Goal: Information Seeking & Learning: Learn about a topic

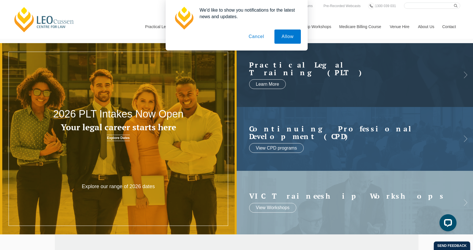
click at [261, 39] on button "Cancel" at bounding box center [256, 37] width 30 height 14
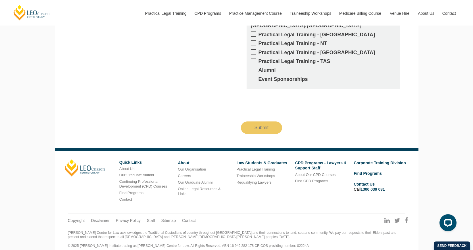
scroll to position [1051, 0]
click at [184, 173] on link "Careers" at bounding box center [184, 175] width 13 height 4
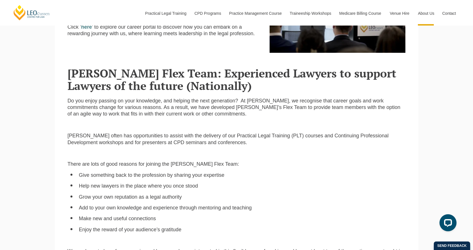
scroll to position [255, 0]
